Goal: Communication & Community: Answer question/provide support

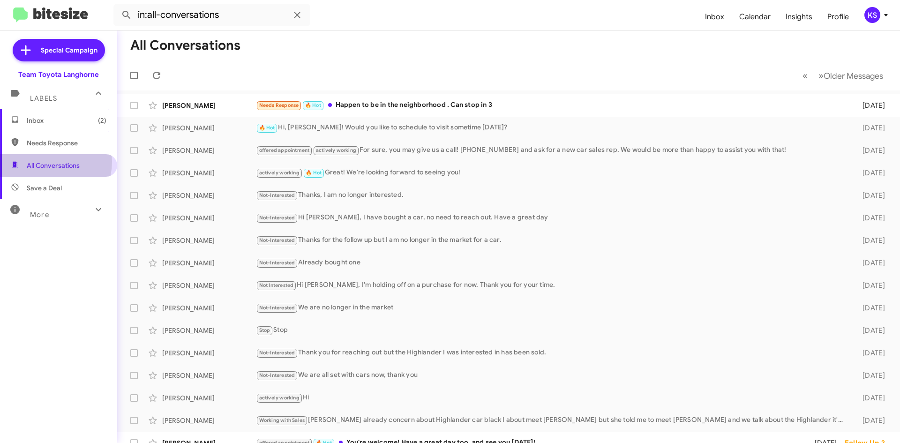
click at [48, 162] on span "All Conversations" at bounding box center [53, 165] width 53 height 9
click at [157, 74] on icon at bounding box center [156, 75] width 11 height 11
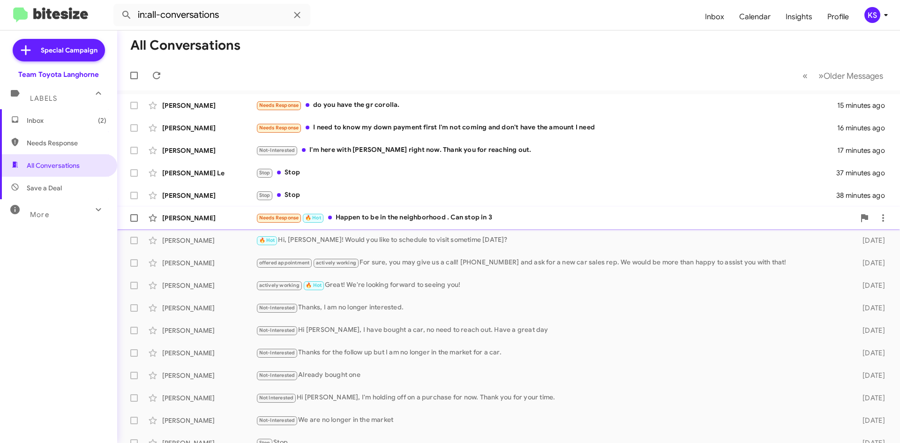
click at [369, 224] on div "[PERSON_NAME] Needs Response 🔥 Hot Happen to be in the neighborhood . Can stop …" at bounding box center [509, 218] width 768 height 19
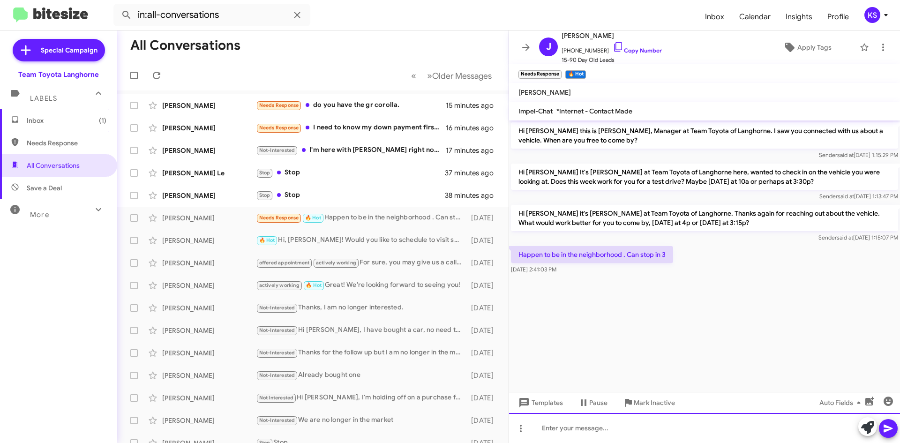
click at [609, 424] on div at bounding box center [704, 428] width 391 height 30
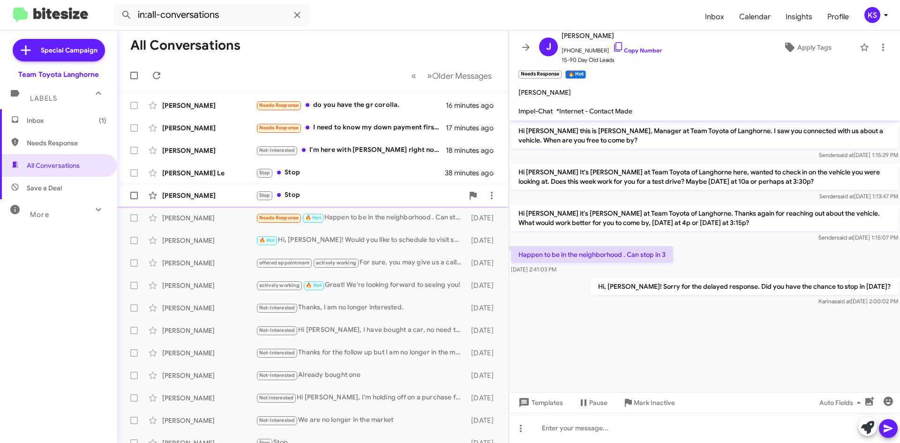
click at [300, 191] on div "Stop Stop" at bounding box center [360, 195] width 208 height 11
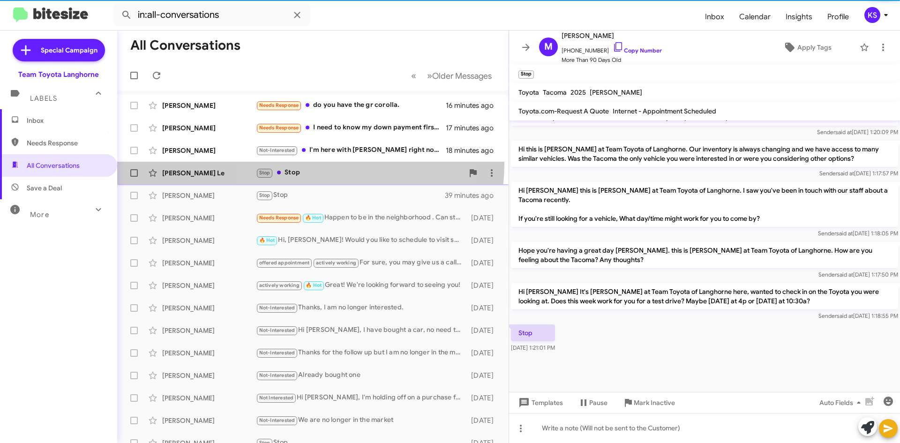
click at [310, 164] on div "[PERSON_NAME] Le Stop Stop 38 minutes ago" at bounding box center [313, 173] width 377 height 19
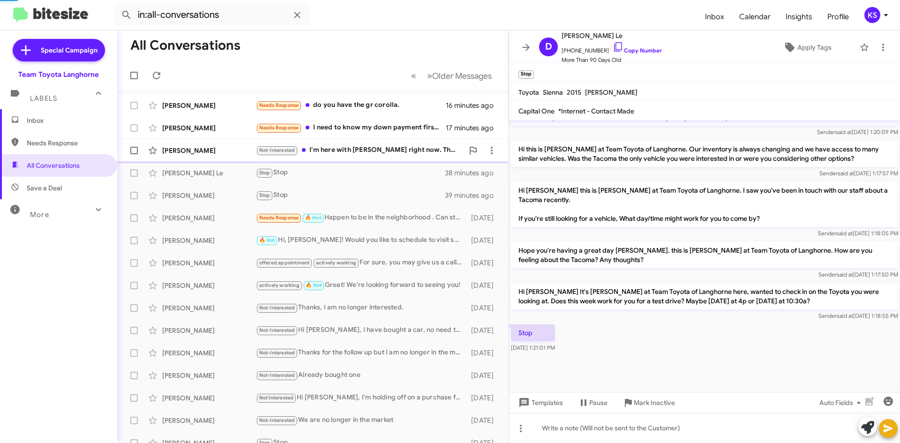
click at [321, 149] on div "Not-Interested I'm here with [PERSON_NAME] right now. Thank you for reaching ou…" at bounding box center [360, 150] width 208 height 11
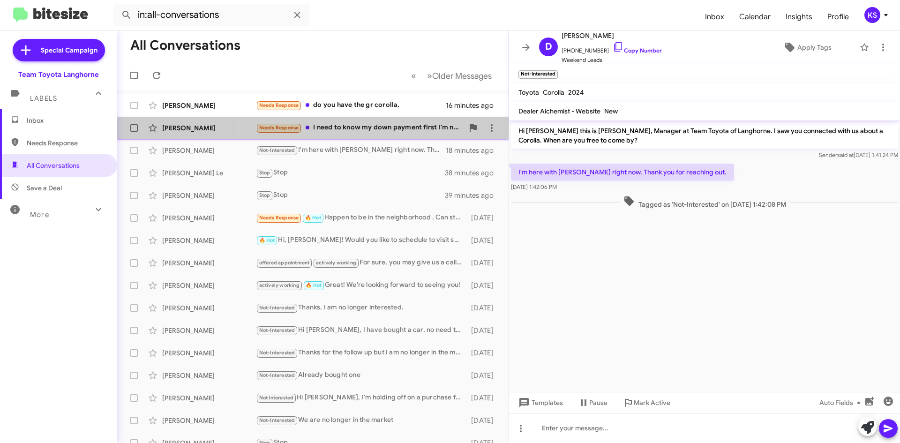
click at [358, 135] on div "[PERSON_NAME] Needs Response I need to know my down payment first I'm not comin…" at bounding box center [313, 128] width 377 height 19
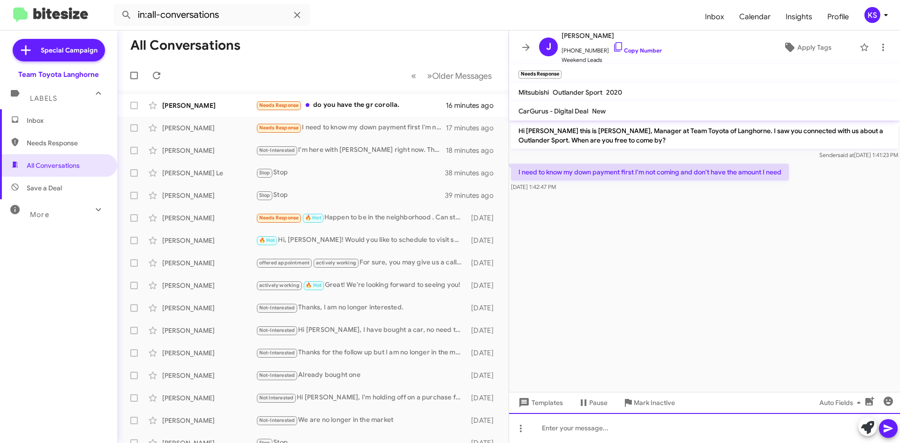
click at [564, 429] on div at bounding box center [704, 428] width 391 height 30
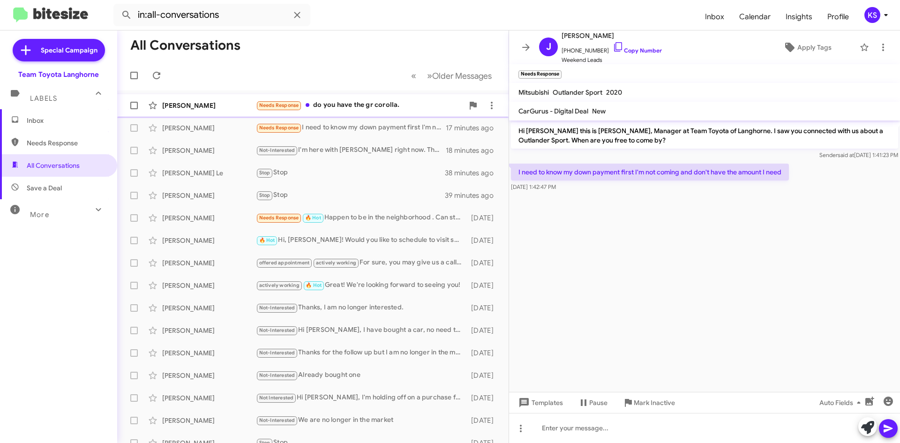
click at [359, 101] on div "Needs Response do you have the gr corolla." at bounding box center [360, 105] width 208 height 11
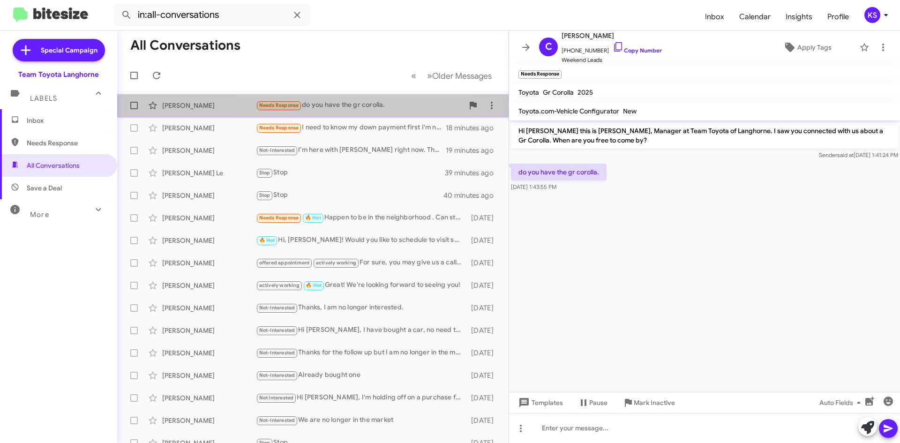
click at [356, 104] on div "Needs Response do you have the gr corolla." at bounding box center [360, 105] width 208 height 11
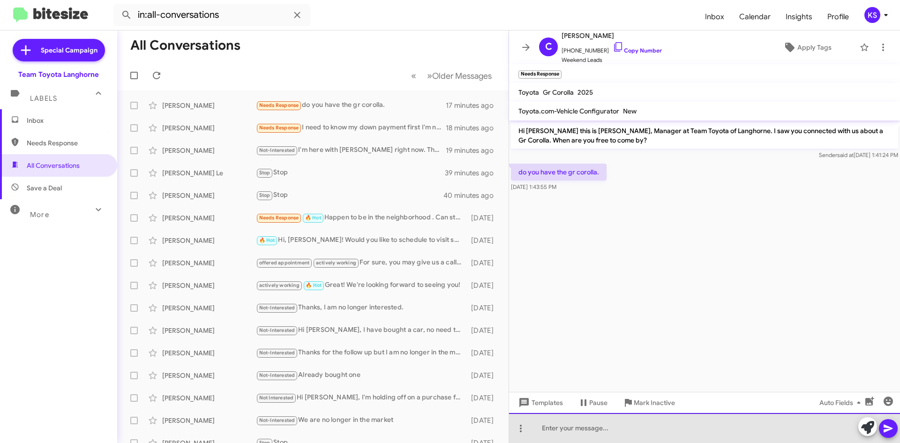
click at [591, 430] on div at bounding box center [704, 428] width 391 height 30
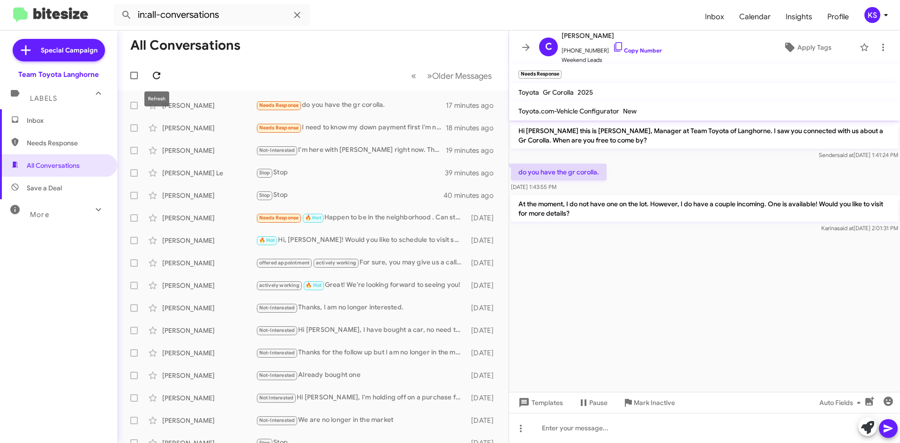
click at [155, 75] on icon at bounding box center [156, 75] width 11 height 11
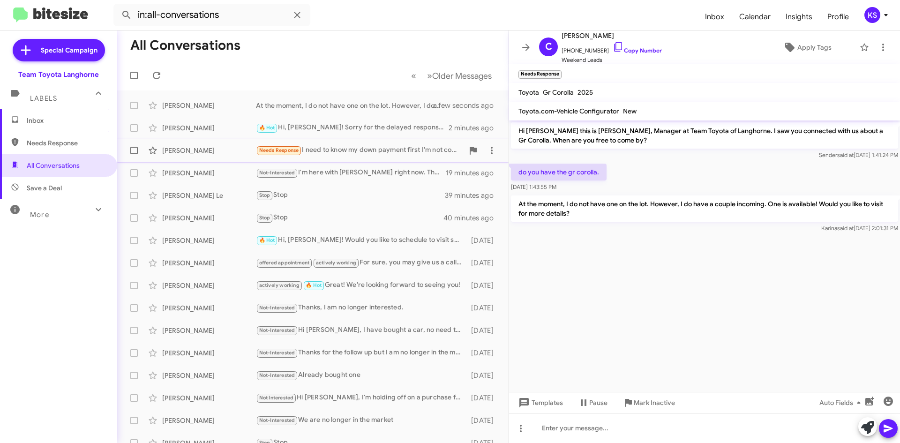
click at [366, 156] on div "[PERSON_NAME] Needs Response I need to know my down payment first I'm not comin…" at bounding box center [313, 150] width 377 height 19
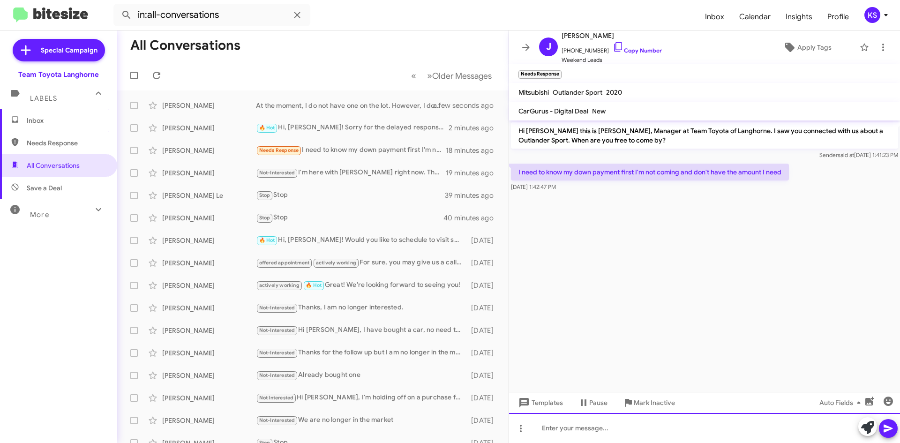
click at [646, 435] on div at bounding box center [704, 428] width 391 height 30
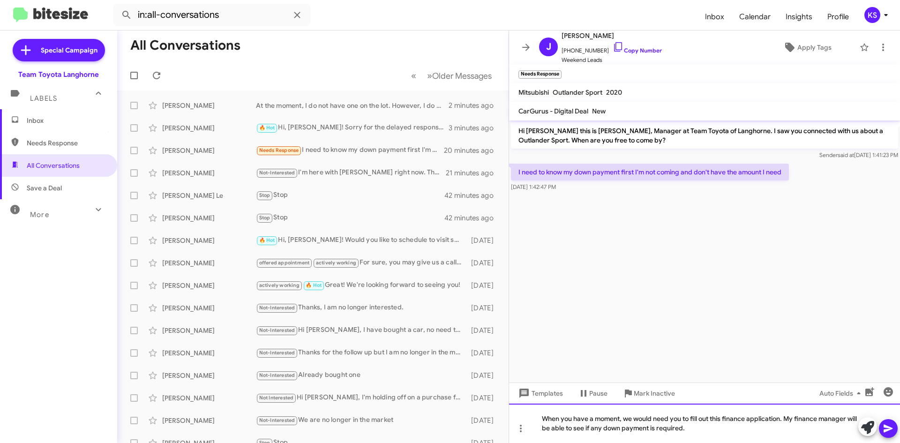
click at [724, 430] on div "When you have a moment, we would need you to fill out this finance application.…" at bounding box center [704, 423] width 391 height 39
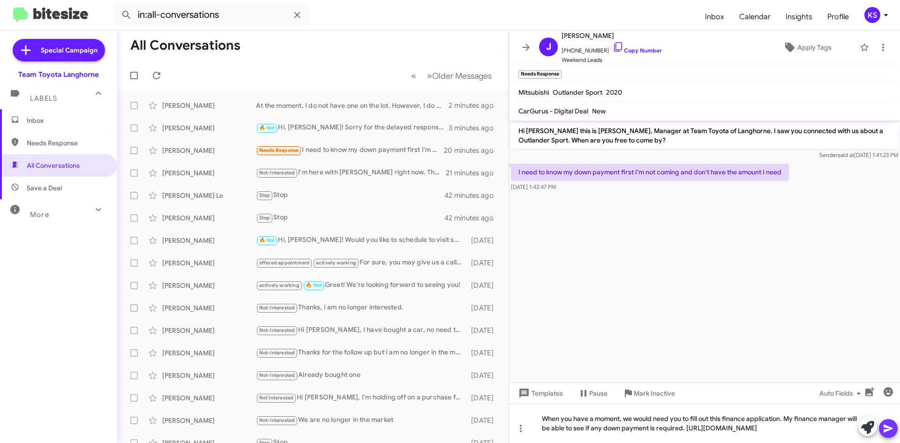
click at [888, 429] on icon at bounding box center [888, 429] width 9 height 8
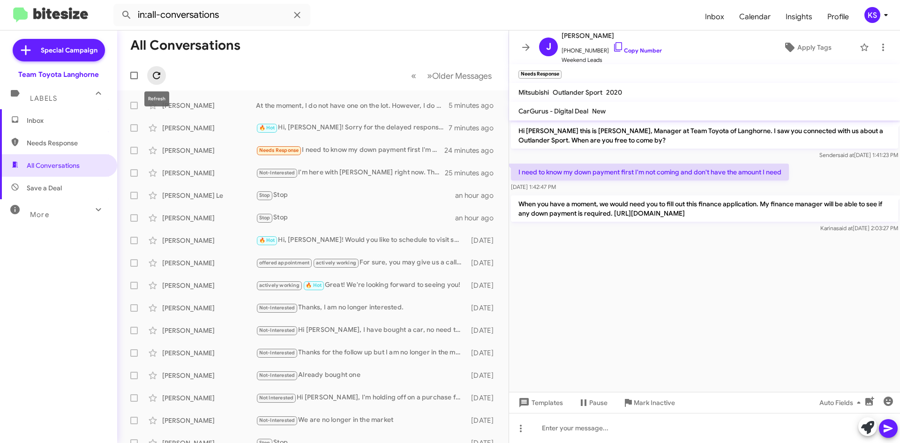
click at [158, 72] on icon at bounding box center [157, 76] width 8 height 8
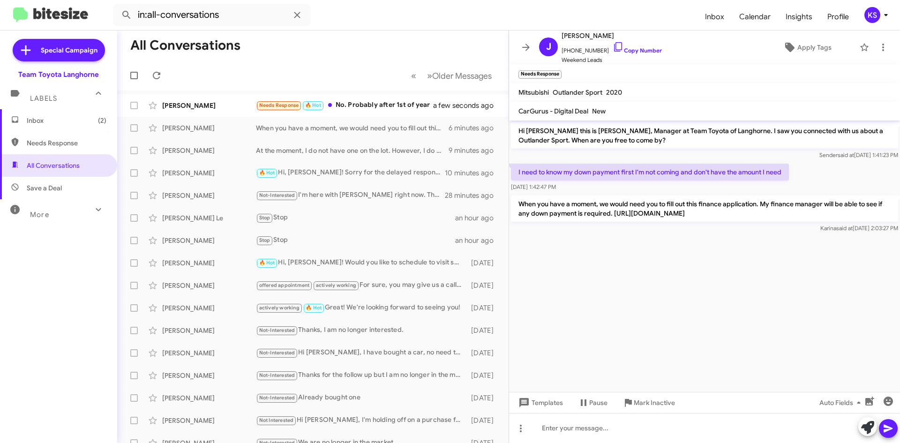
click at [175, 71] on mat-toolbar-row "« Previous » Next Older Messages" at bounding box center [313, 75] width 392 height 30
click at [373, 105] on div "Needs Response 🔥 Hot No. Probably after 1st of year" at bounding box center [360, 105] width 208 height 11
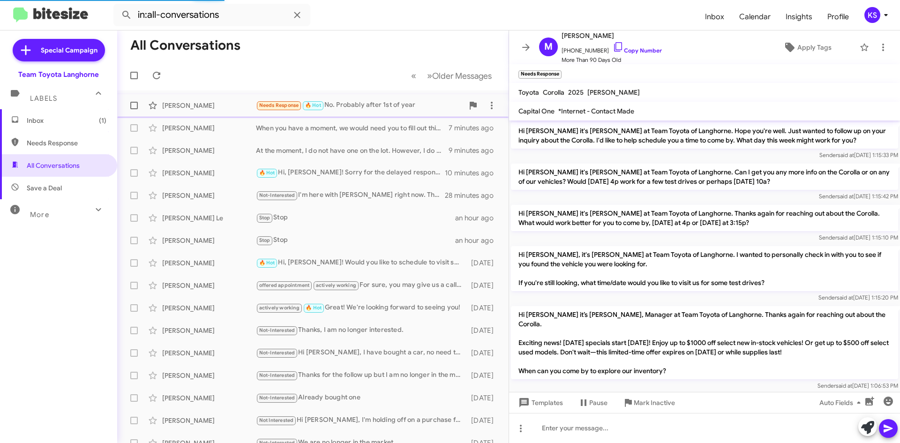
scroll to position [826, 0]
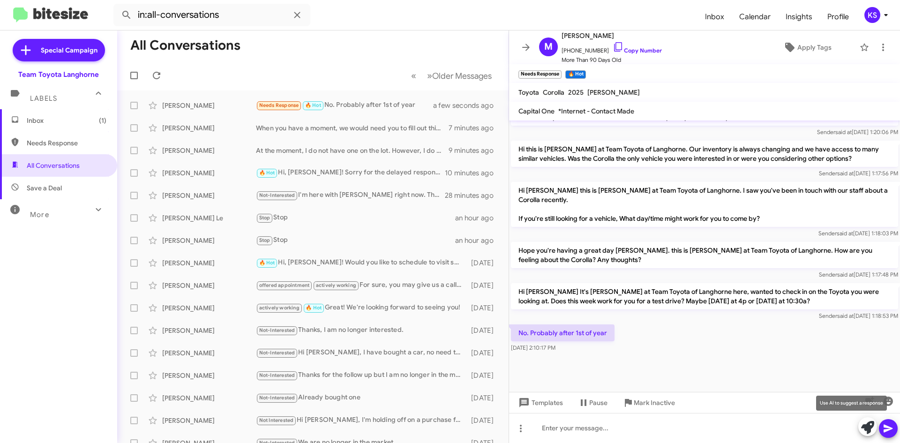
click at [861, 428] on button at bounding box center [868, 426] width 19 height 19
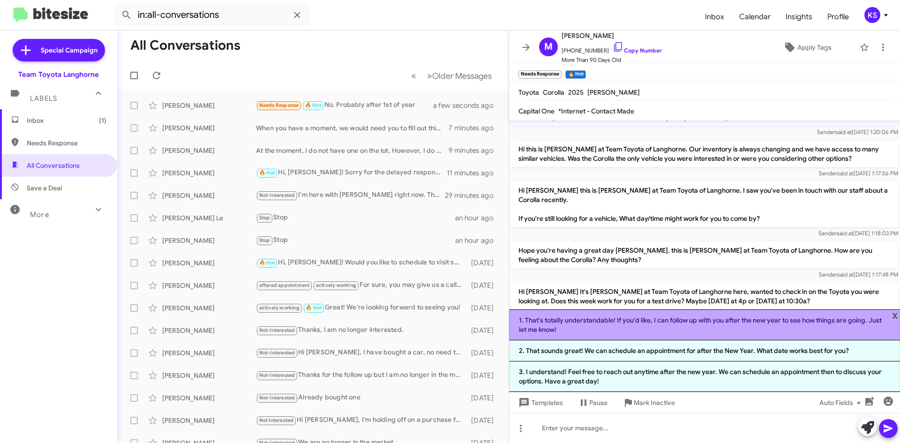
click at [611, 335] on li "1. That's totally understandable! If you'd like, I can follow up with you after…" at bounding box center [704, 324] width 391 height 31
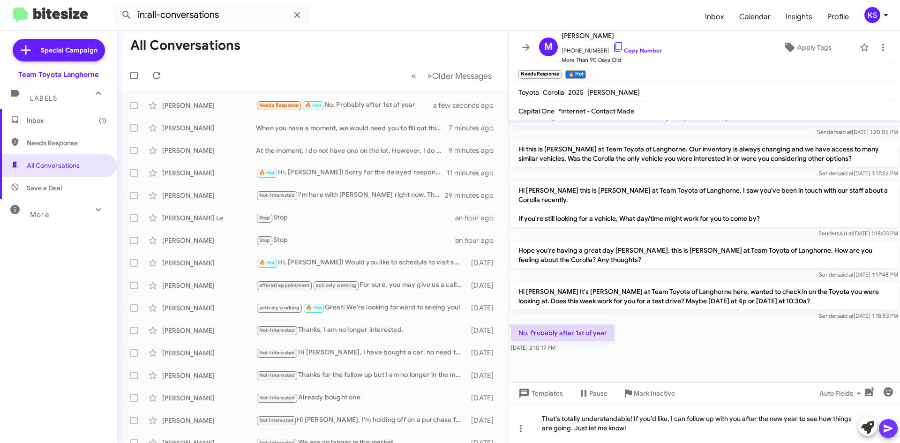
click at [891, 428] on icon at bounding box center [888, 429] width 9 height 8
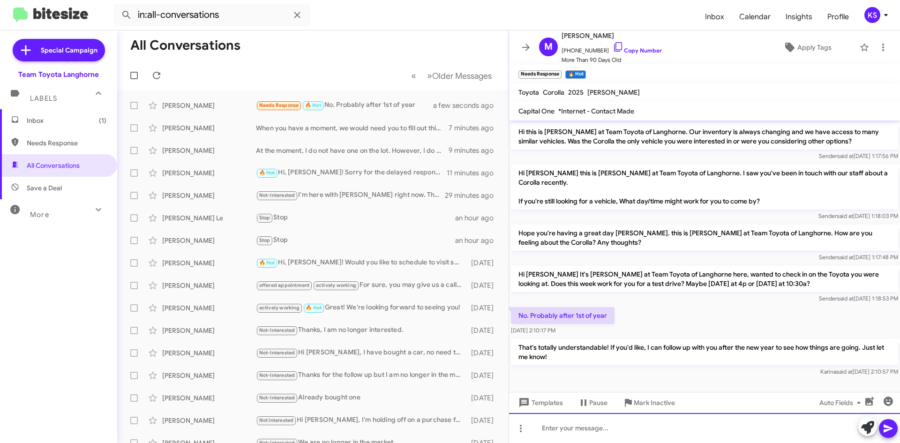
scroll to position [956, 0]
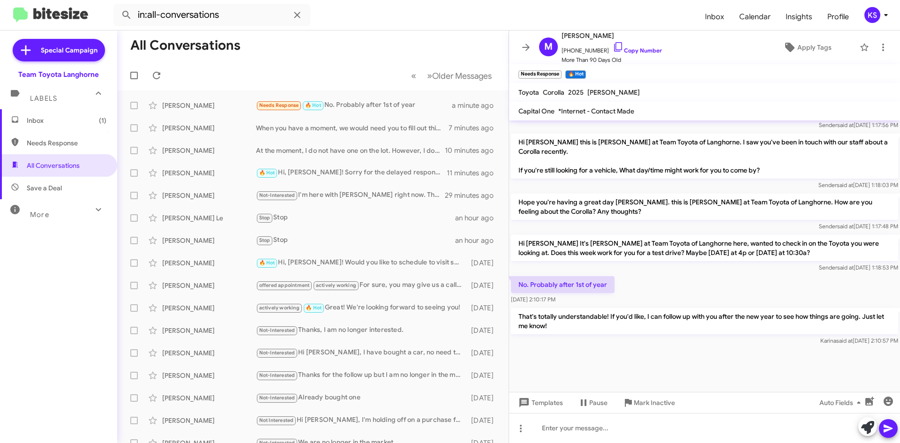
click at [72, 123] on span "Inbox (1)" at bounding box center [67, 120] width 80 height 9
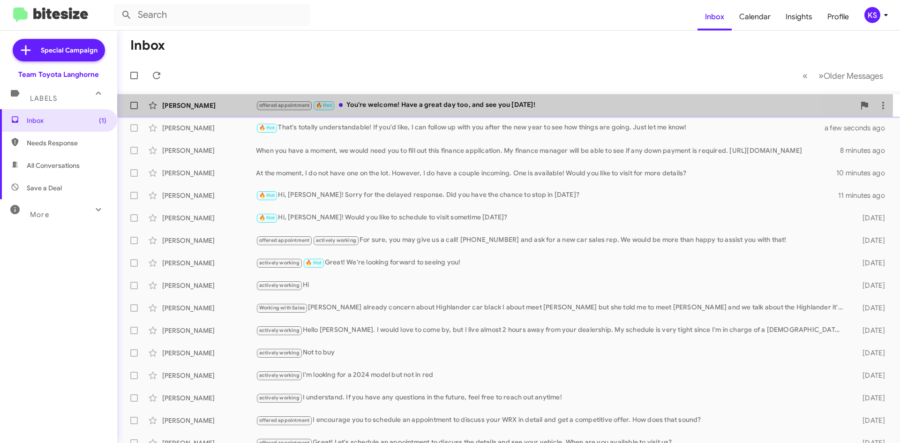
click at [442, 103] on div "offered appointment 🔥 Hot You're welcome! Have a great day too, and see you [DA…" at bounding box center [555, 105] width 599 height 11
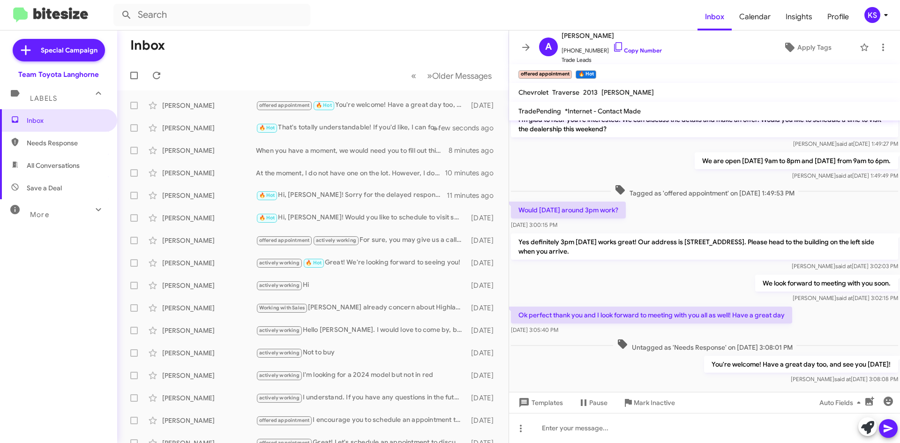
scroll to position [113, 0]
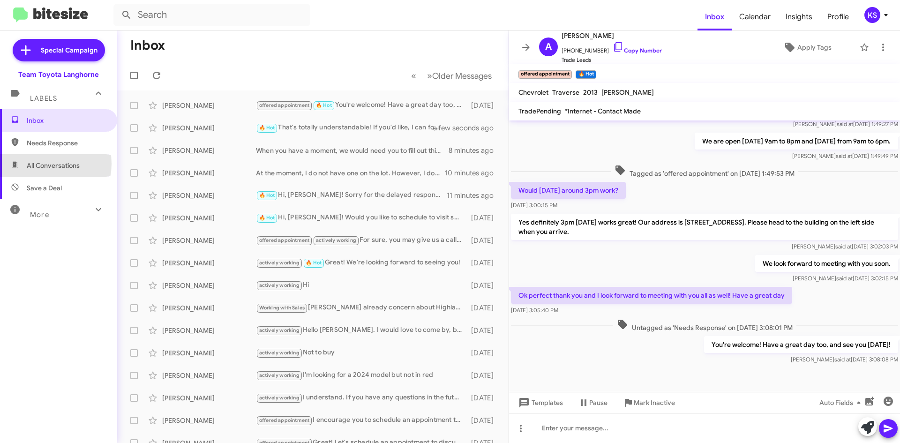
click at [42, 164] on span "All Conversations" at bounding box center [53, 165] width 53 height 9
type input "in:all-conversations"
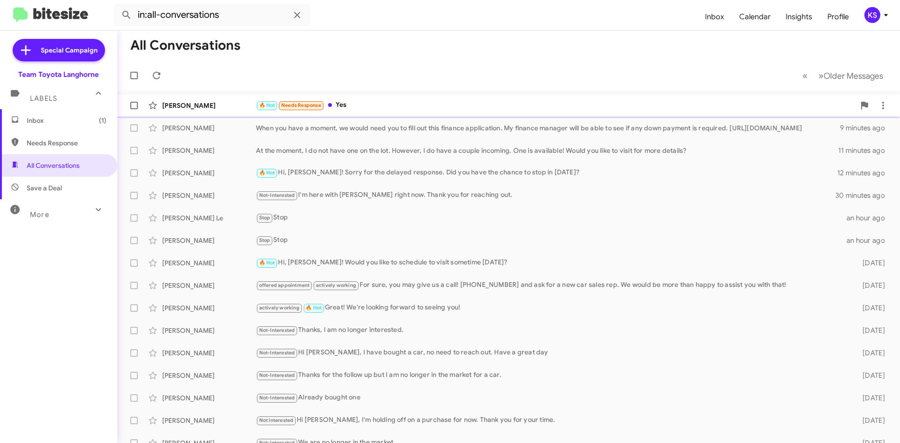
click at [353, 103] on div "🔥 Hot Needs Response Yes" at bounding box center [555, 105] width 599 height 11
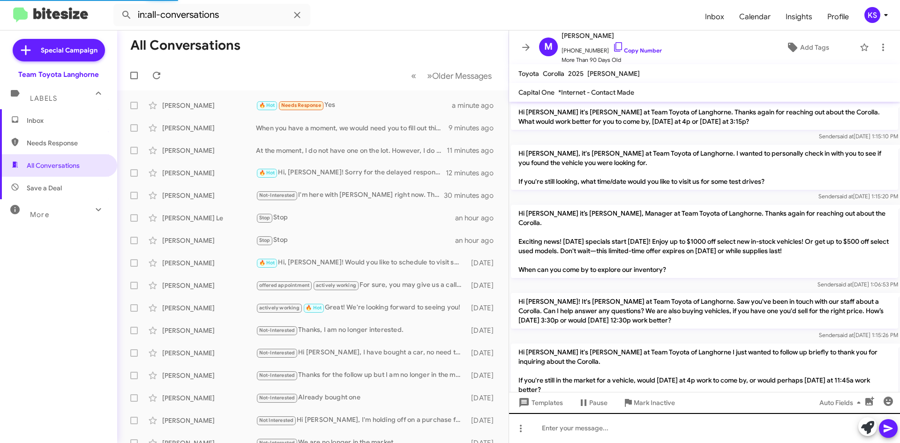
scroll to position [760, 0]
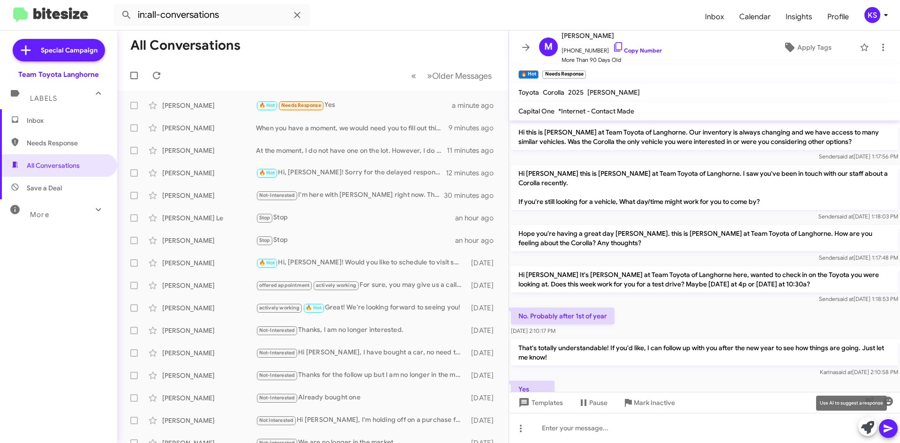
click at [866, 427] on icon at bounding box center [867, 427] width 13 height 13
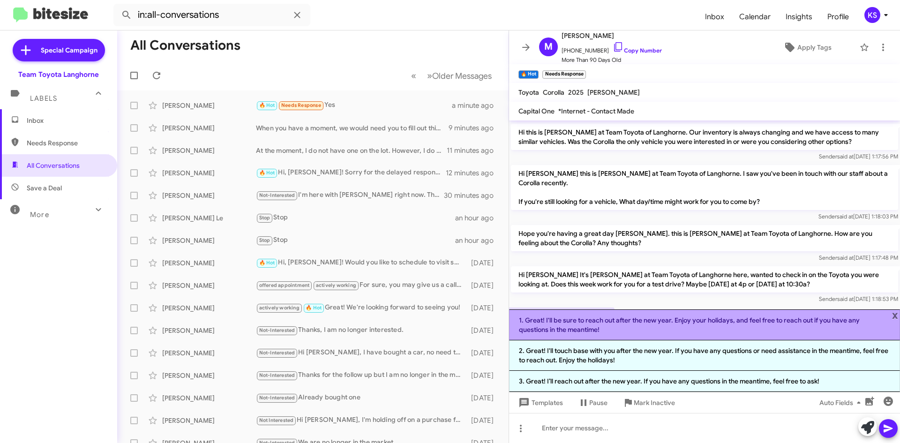
click at [615, 324] on li "1. Great! I'll be sure to reach out after the new year. Enjoy your holidays, an…" at bounding box center [704, 324] width 391 height 31
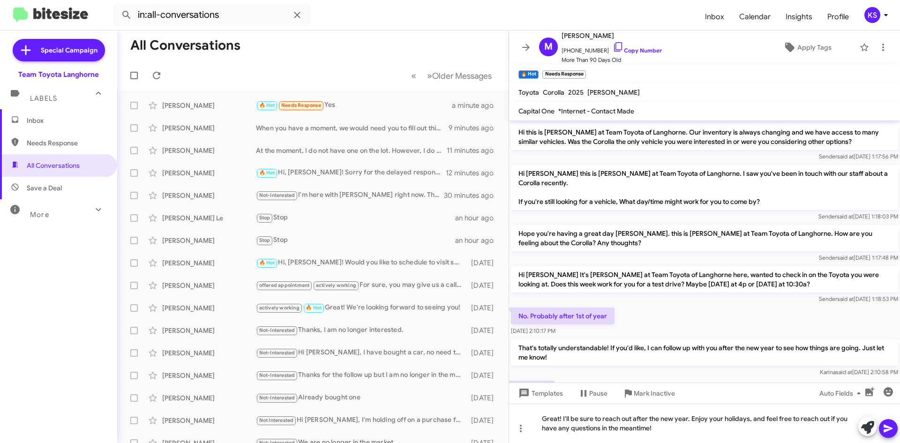
click at [889, 430] on icon at bounding box center [888, 429] width 9 height 8
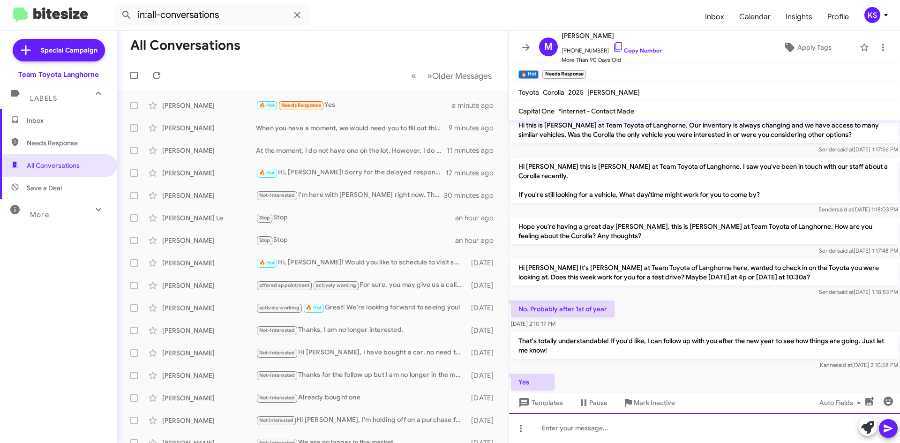
scroll to position [991, 0]
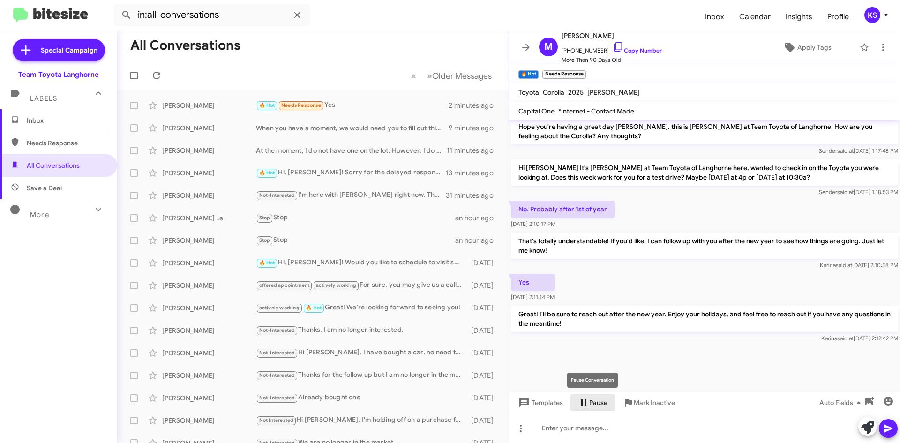
click at [602, 407] on span "Pause" at bounding box center [598, 402] width 18 height 17
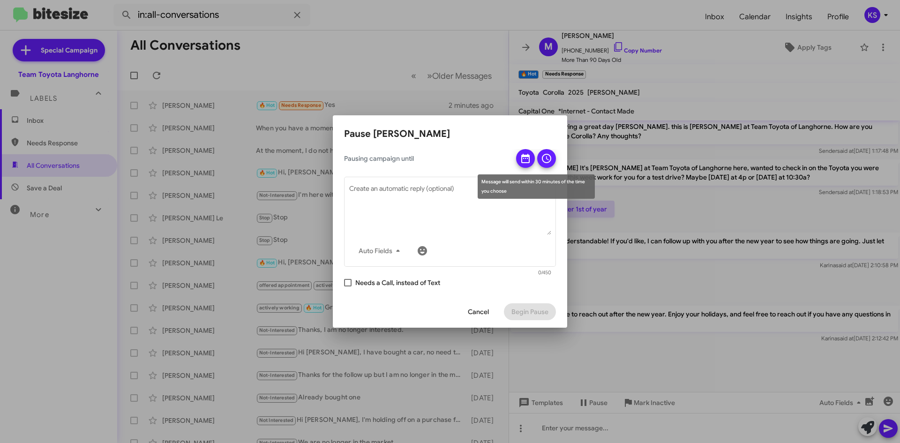
click at [526, 155] on icon at bounding box center [525, 158] width 8 height 9
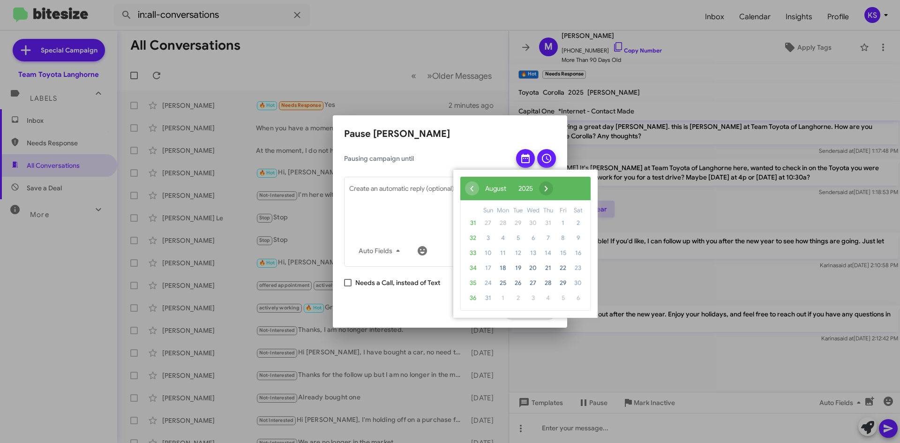
click at [553, 189] on span "›" at bounding box center [546, 188] width 14 height 14
click at [565, 189] on span "›" at bounding box center [558, 188] width 14 height 14
click at [557, 189] on span "›" at bounding box center [550, 188] width 14 height 14
click at [543, 189] on span "2025" at bounding box center [535, 188] width 15 height 8
click at [482, 264] on span "2026" at bounding box center [481, 267] width 22 height 22
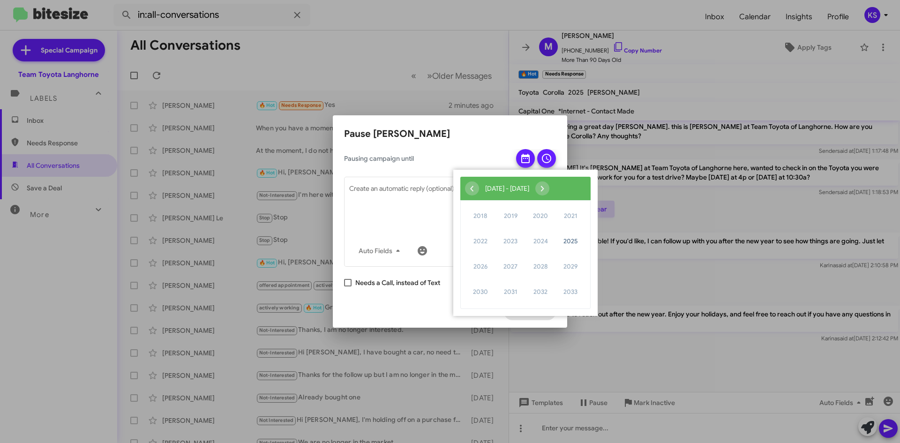
click at [483, 269] on span "2026" at bounding box center [481, 267] width 22 height 22
click at [480, 262] on span "2026" at bounding box center [481, 267] width 22 height 22
click at [473, 266] on span "2026" at bounding box center [481, 267] width 22 height 22
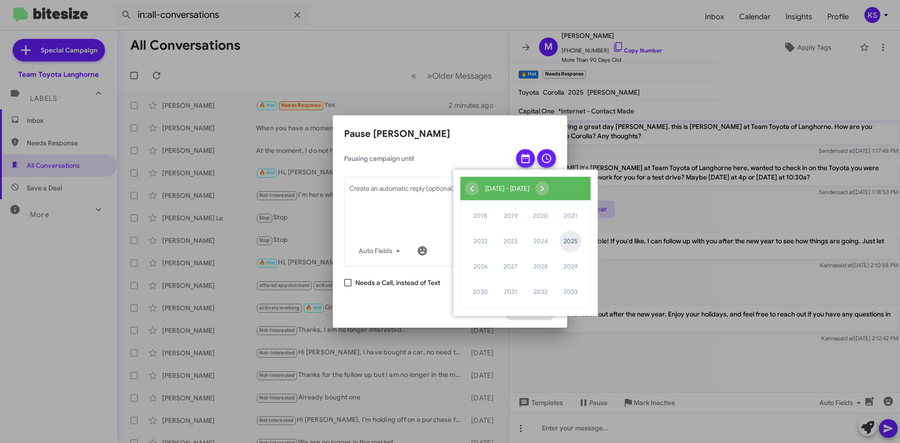
click at [563, 242] on span "2025" at bounding box center [571, 242] width 22 height 22
click at [414, 145] on app-pause-tab "Pause [PERSON_NAME] Pausing campaign until Auto Fields Create an automatic repl…" at bounding box center [450, 227] width 212 height 201
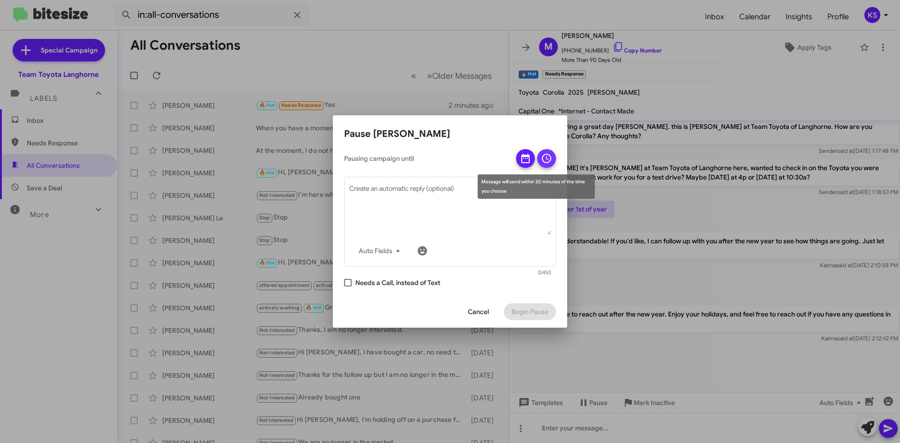
click at [544, 163] on icon at bounding box center [546, 158] width 11 height 11
click at [526, 158] on icon at bounding box center [525, 158] width 11 height 11
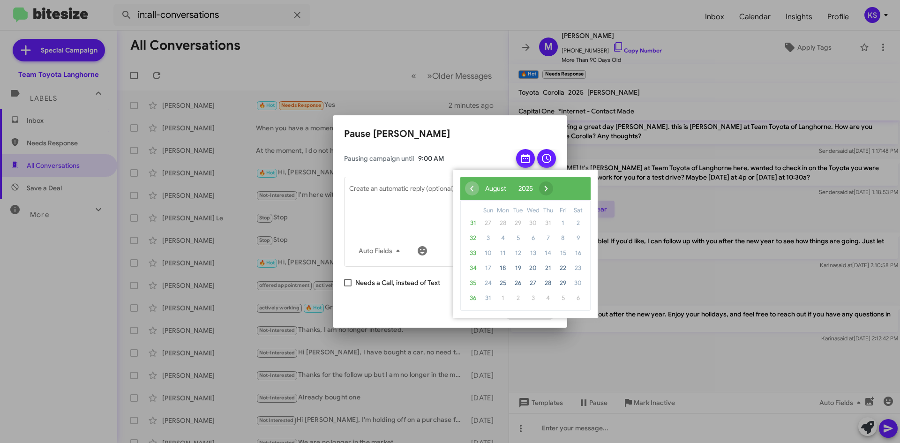
click at [553, 192] on span "›" at bounding box center [546, 188] width 14 height 14
click at [565, 192] on span "›" at bounding box center [558, 188] width 14 height 14
drag, startPoint x: 489, startPoint y: 267, endPoint x: 512, endPoint y: 314, distance: 51.6
click at [489, 270] on span "16" at bounding box center [488, 268] width 15 height 15
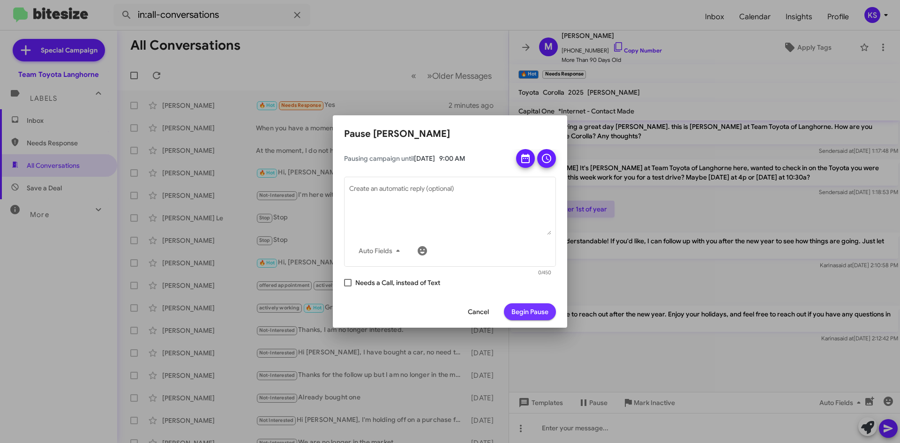
click at [536, 314] on span "Begin Pause" at bounding box center [530, 311] width 37 height 17
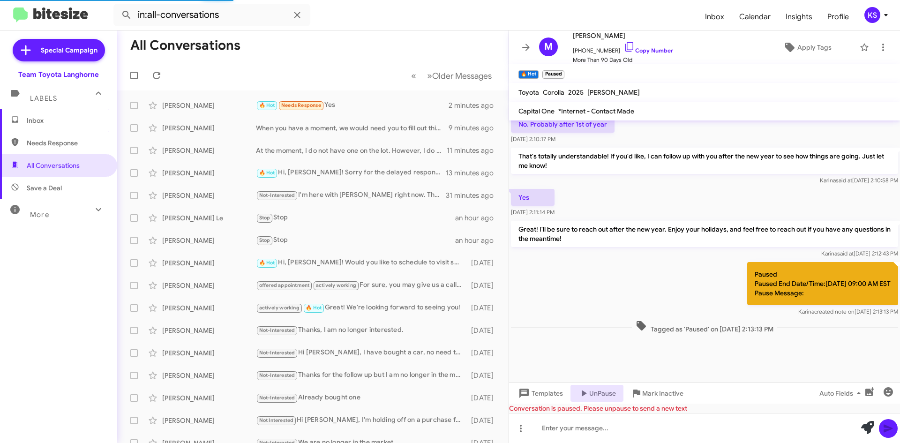
scroll to position [762, 0]
